Goal: Task Accomplishment & Management: Use online tool/utility

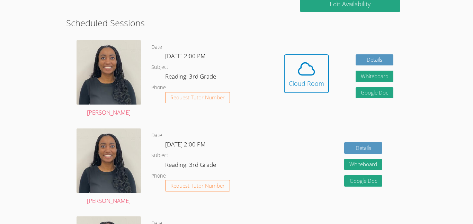
scroll to position [180, 0]
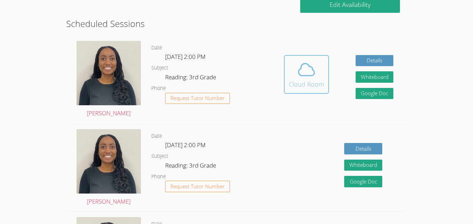
click at [313, 77] on icon at bounding box center [306, 69] width 19 height 19
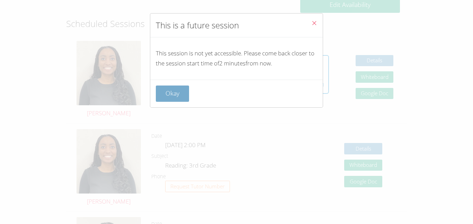
click at [164, 88] on button "Okay" at bounding box center [172, 94] width 33 height 16
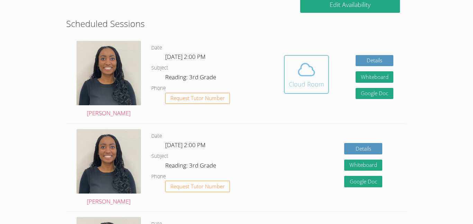
click at [322, 70] on span at bounding box center [306, 69] width 35 height 19
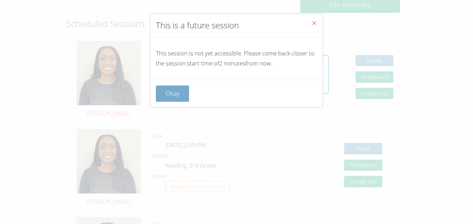
click at [186, 98] on button "Okay" at bounding box center [172, 94] width 33 height 16
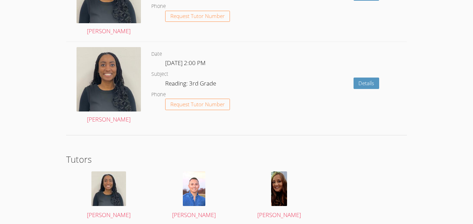
scroll to position [996, 0]
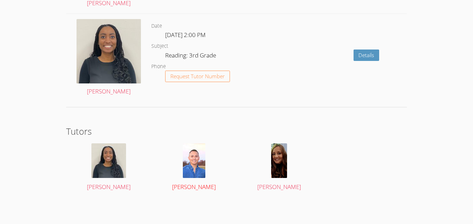
click at [202, 190] on span "[PERSON_NAME]" at bounding box center [194, 187] width 44 height 8
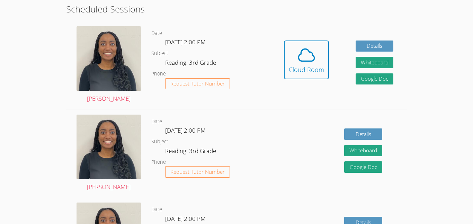
scroll to position [183, 0]
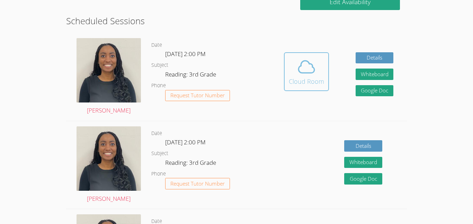
click at [313, 81] on div "Cloud Room" at bounding box center [306, 82] width 35 height 10
click at [295, 76] on span at bounding box center [306, 66] width 35 height 19
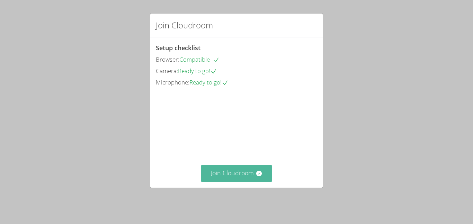
click at [254, 182] on button "Join Cloudroom" at bounding box center [236, 173] width 71 height 17
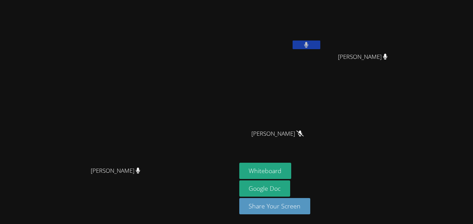
click at [308, 48] on button at bounding box center [307, 45] width 28 height 9
click at [321, 47] on button at bounding box center [307, 45] width 28 height 9
click at [321, 45] on button at bounding box center [307, 45] width 28 height 9
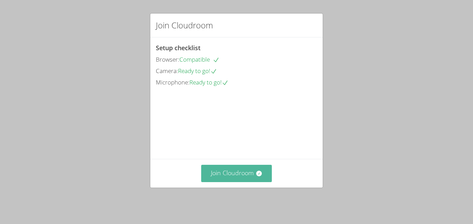
click at [253, 182] on button "Join Cloudroom" at bounding box center [236, 173] width 71 height 17
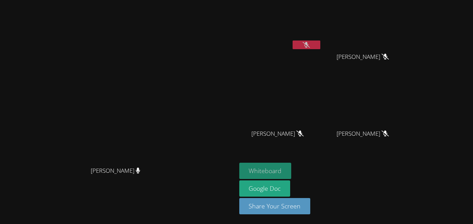
click at [280, 168] on button "Whiteboard" at bounding box center [265, 171] width 52 height 16
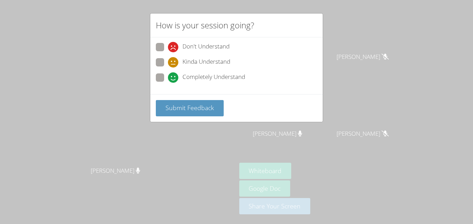
click at [168, 83] on span at bounding box center [168, 83] width 0 height 0
click at [168, 79] on input "Completely Understand" at bounding box center [171, 76] width 6 height 6
radio input "true"
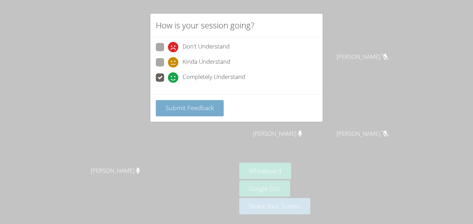
click at [192, 109] on span "Submit Feedback" at bounding box center [190, 108] width 49 height 8
